Goal: Find specific page/section

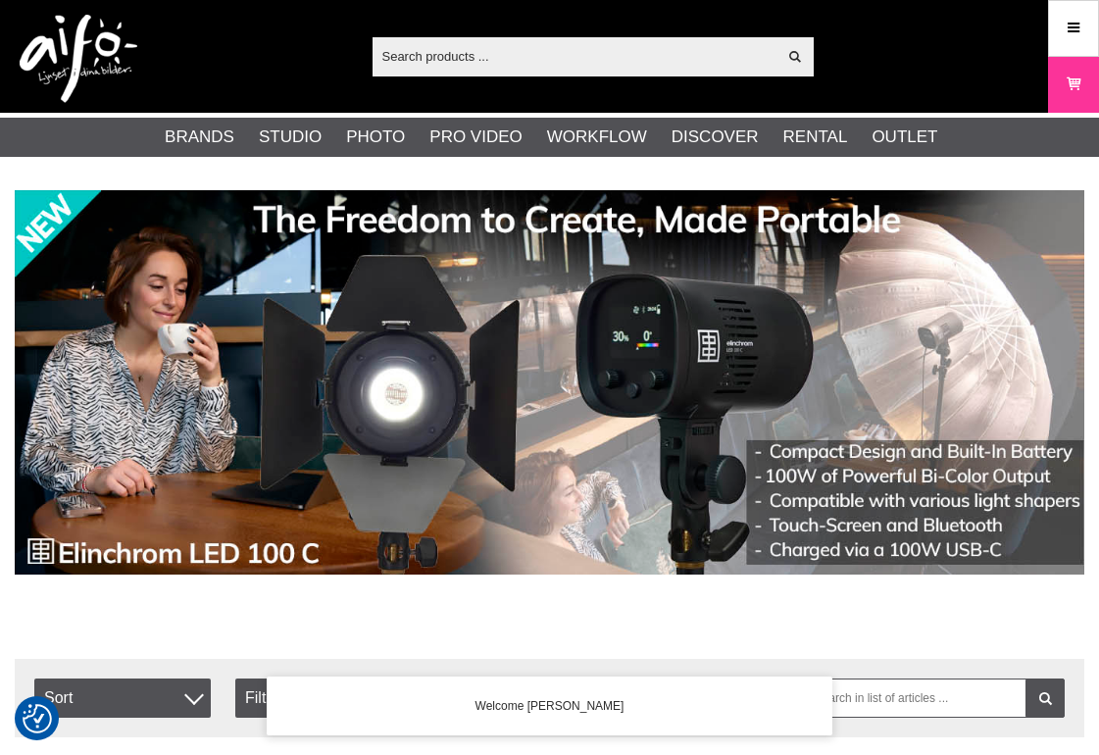
click at [1073, 29] on icon at bounding box center [1074, 29] width 18 height 22
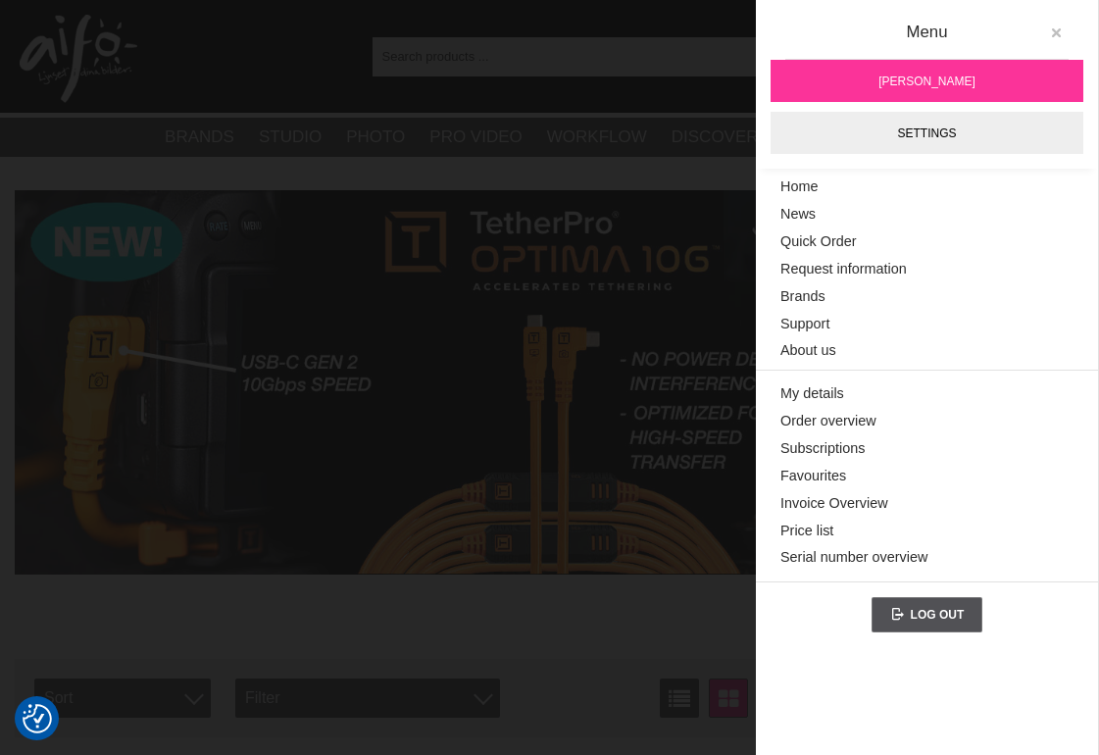
click at [1061, 30] on icon at bounding box center [1056, 33] width 14 height 14
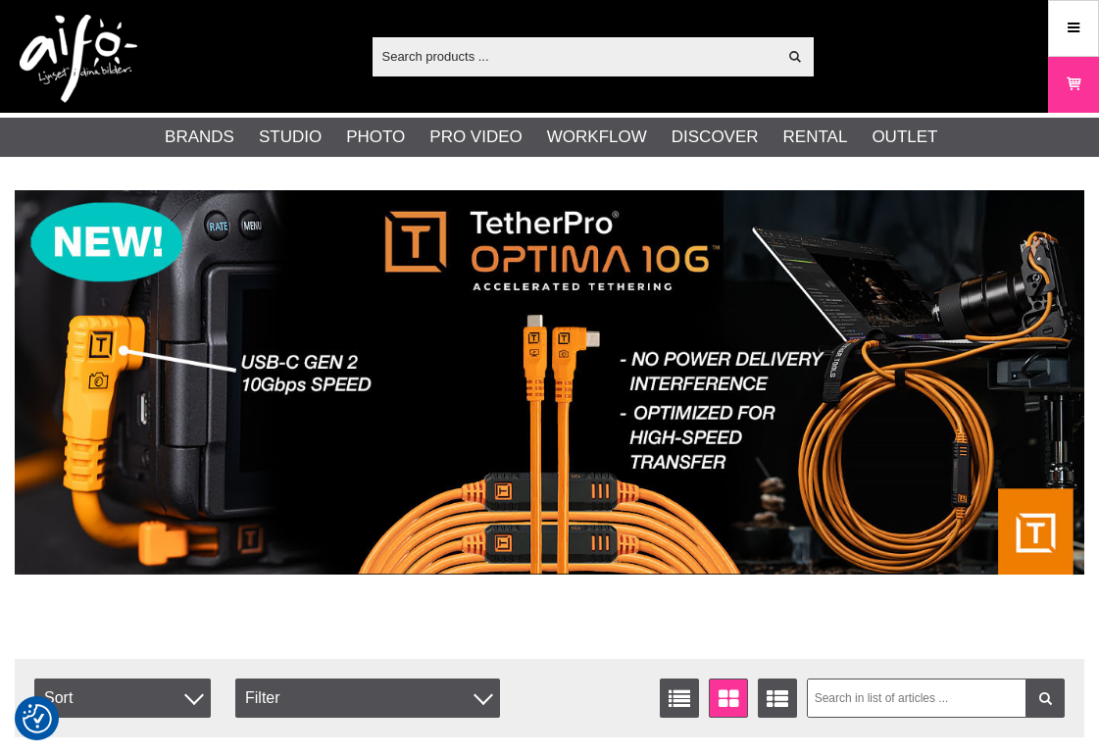
click at [491, 50] on input "text" at bounding box center [575, 55] width 405 height 29
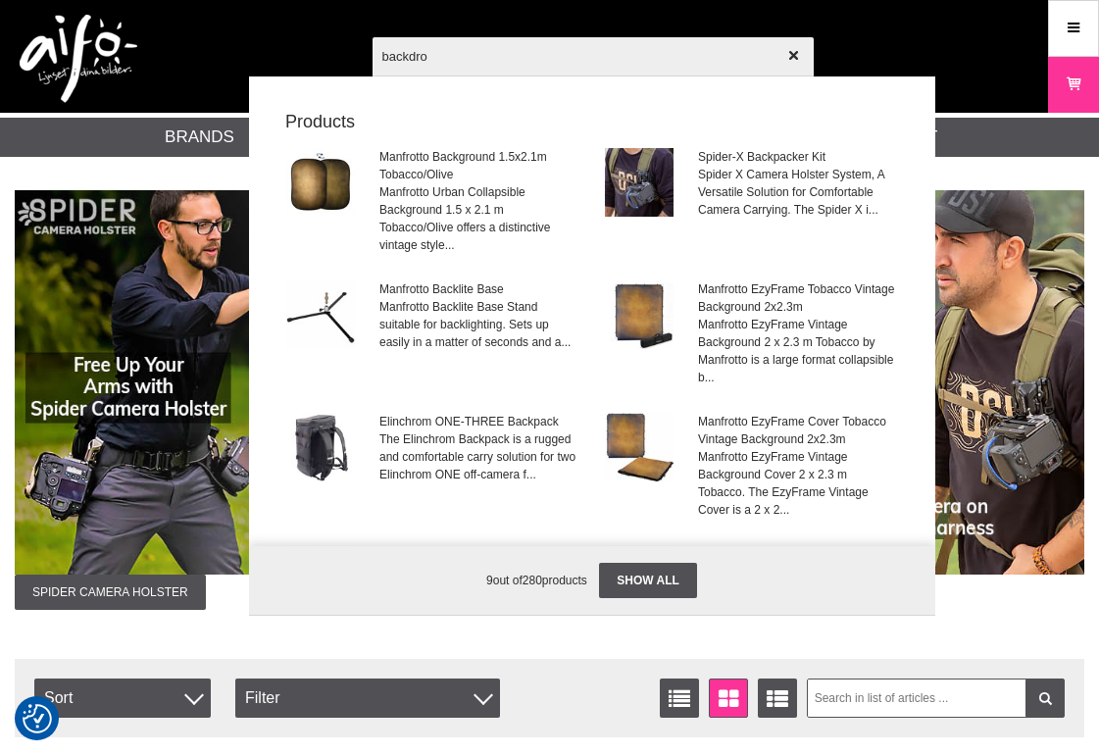
type input "backdrop"
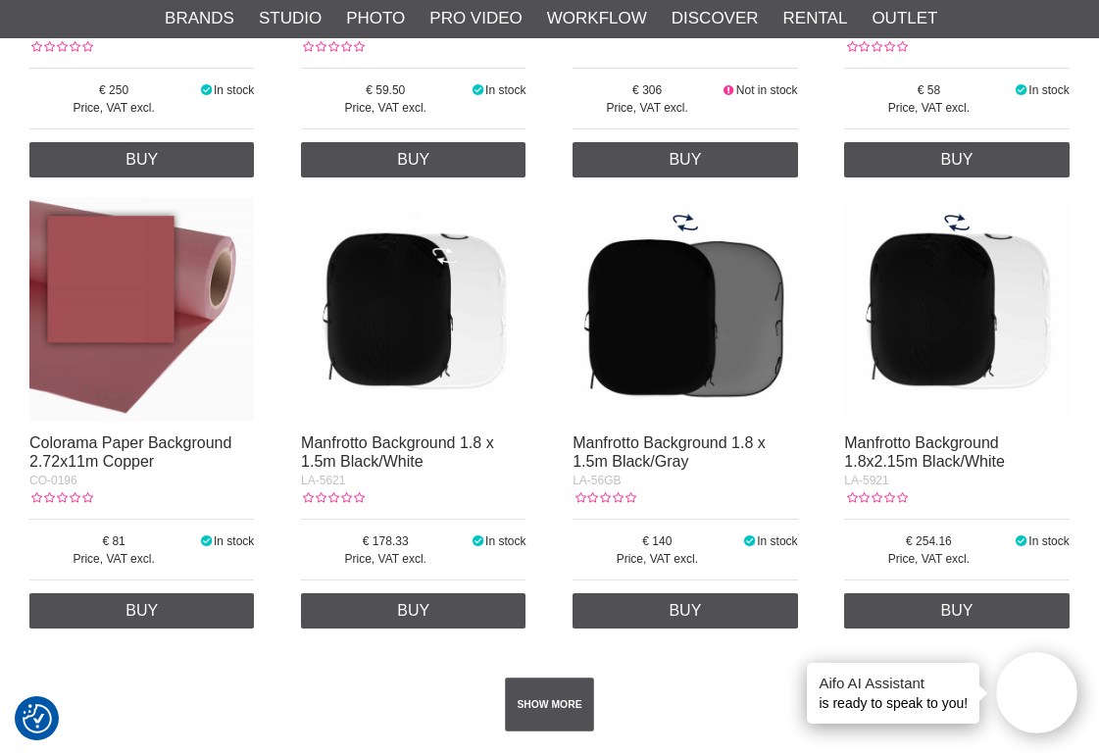
scroll to position [3146, 0]
